Goal: Navigation & Orientation: Find specific page/section

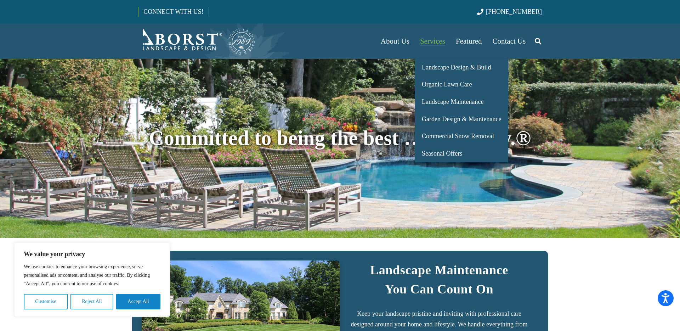
click at [429, 40] on span "Services" at bounding box center [432, 41] width 25 height 8
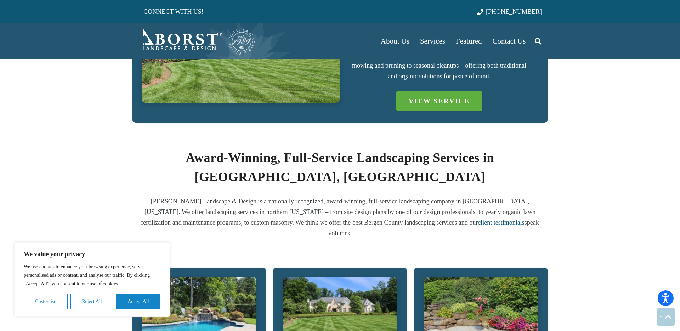
scroll to position [24, 0]
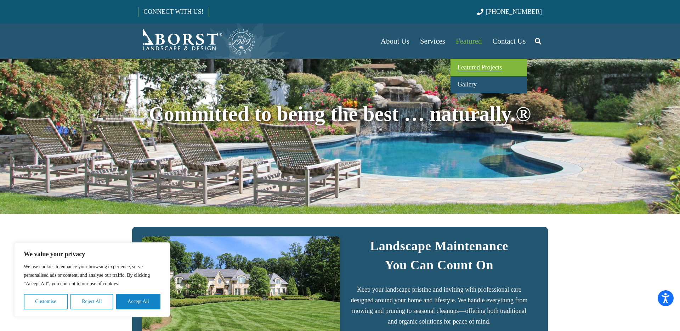
click at [473, 64] on span "Featured Projects" at bounding box center [479, 67] width 44 height 7
